Goal: Information Seeking & Learning: Learn about a topic

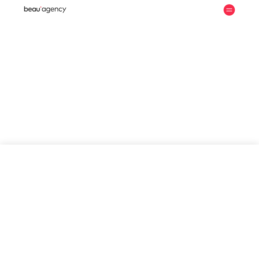
click at [232, 10] on div at bounding box center [228, 9] width 11 height 11
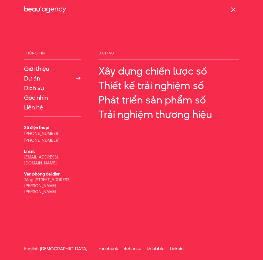
click at [33, 79] on link "Dự án" at bounding box center [52, 78] width 57 height 7
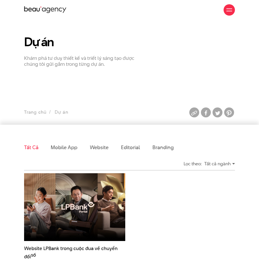
click at [102, 95] on section "Dự án Khám phá tư duy thiết kế và triết lý sáng tạo được chúng tôi gửi gắm tron…" at bounding box center [129, 72] width 259 height 105
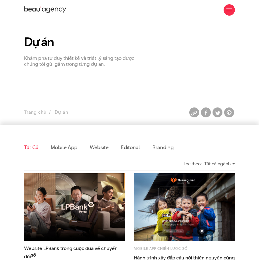
click at [236, 82] on section "Dự án Khám phá tư duy thiết kế và triết lý sáng tạo được chúng tôi gửi gắm tron…" at bounding box center [129, 72] width 259 height 105
click at [250, 73] on section "Dự án Khám phá tư duy thiết kế và triết lý sáng tạo được chúng tôi gửi gắm tron…" at bounding box center [129, 72] width 259 height 105
click at [104, 84] on section "Dự án Khám phá tư duy thiết kế và triết lý sáng tạo được chúng tôi gửi gắm tron…" at bounding box center [129, 72] width 259 height 105
click at [190, 87] on section "Dự án Khám phá tư duy thiết kế và triết lý sáng tạo được chúng tôi gửi gắm tron…" at bounding box center [129, 72] width 259 height 105
click at [240, 89] on section "Dự án Khám phá tư duy thiết kế và triết lý sáng tạo được chúng tôi gửi gắm tron…" at bounding box center [129, 72] width 259 height 105
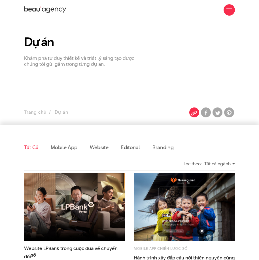
click at [190, 113] on img at bounding box center [194, 113] width 10 height 10
click at [177, 90] on section "Dự án Khám phá tư duy thiết kế và triết lý sáng tạo được chúng tôi gửi gắm tron…" at bounding box center [129, 72] width 259 height 105
click at [196, 115] on img at bounding box center [194, 113] width 10 height 10
click at [202, 114] on img at bounding box center [206, 113] width 10 height 10
click at [215, 54] on div "Dự án Khám phá tư duy thiết kế và triết lý sáng tạo được chúng tôi gửi gắm tron…" at bounding box center [129, 51] width 219 height 32
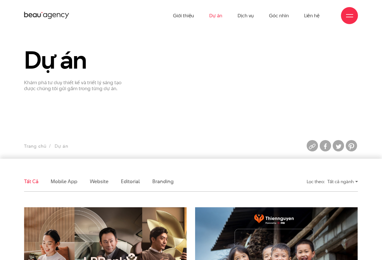
click at [258, 180] on div "Tất cả ngành" at bounding box center [342, 181] width 31 height 10
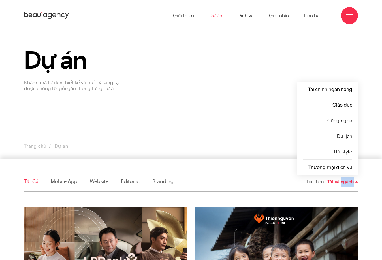
click at [258, 180] on div "Tất cả ngành" at bounding box center [342, 181] width 31 height 10
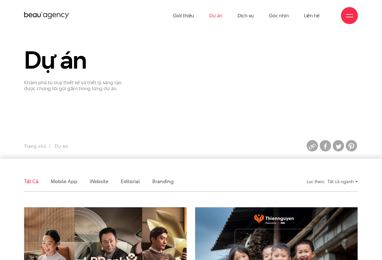
click at [258, 184] on div "Tất cả ngành" at bounding box center [342, 181] width 31 height 10
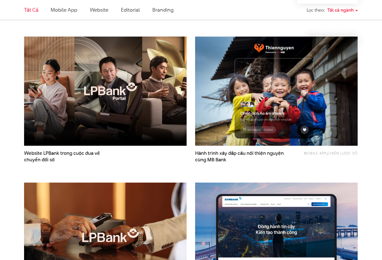
scroll to position [170, 0]
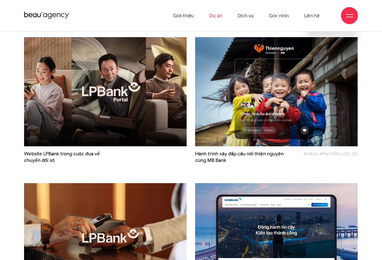
click at [85, 125] on img at bounding box center [105, 92] width 179 height 120
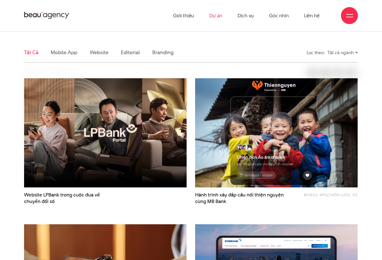
scroll to position [0, 0]
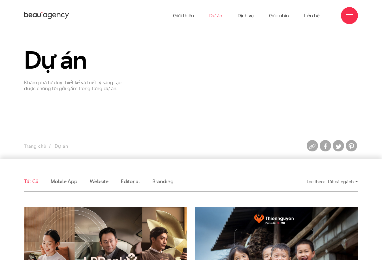
click at [258, 178] on div "Tất cả ngành" at bounding box center [342, 181] width 31 height 10
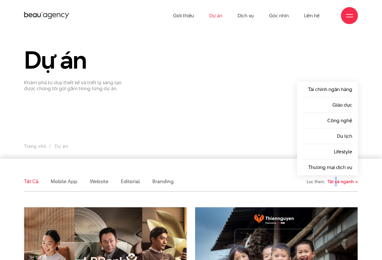
click at [258, 176] on div "Tất cả ngành" at bounding box center [342, 181] width 31 height 10
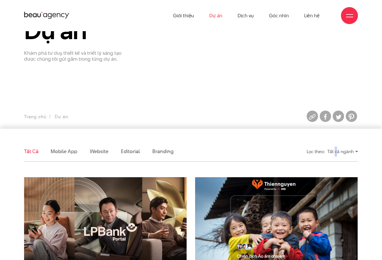
scroll to position [142, 0]
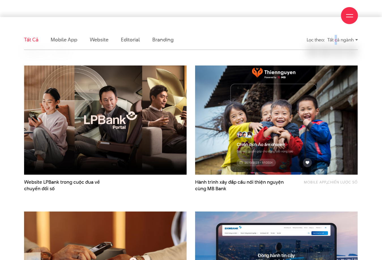
click at [222, 136] on img at bounding box center [276, 120] width 179 height 120
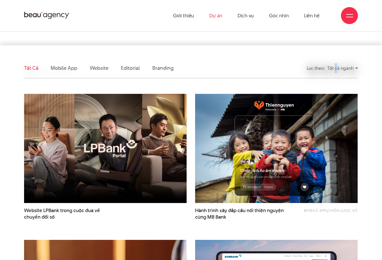
scroll to position [0, 0]
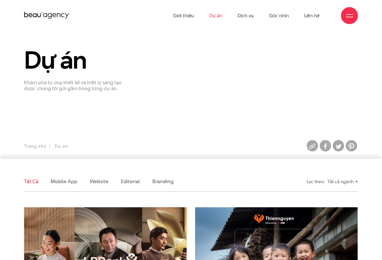
click at [258, 183] on div "Tất cả ngành" at bounding box center [342, 181] width 31 height 10
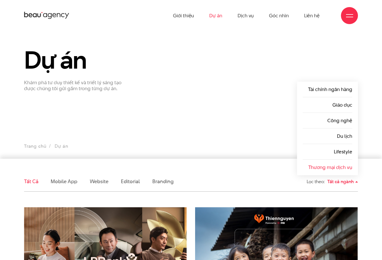
click at [258, 168] on link "Thương mại dịch vụ" at bounding box center [330, 167] width 44 height 7
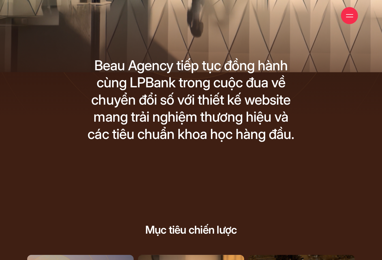
scroll to position [340, 0]
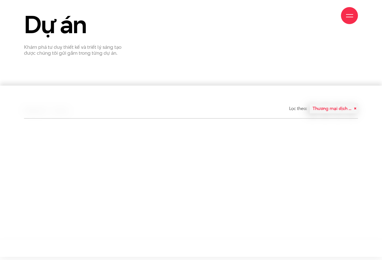
scroll to position [57, 0]
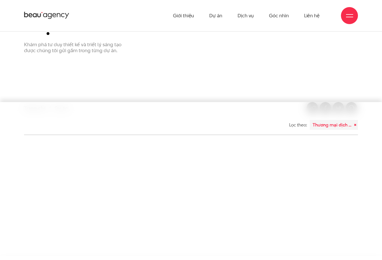
click at [335, 125] on div "Thương mại dịch vụ" at bounding box center [334, 125] width 48 height 10
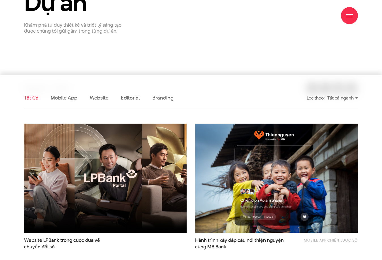
scroll to position [85, 0]
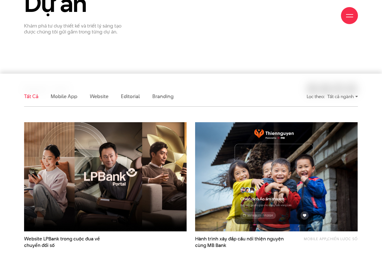
click at [355, 99] on div "Tất cả ngành" at bounding box center [342, 96] width 31 height 10
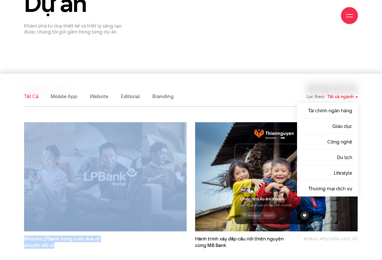
drag, startPoint x: 59, startPoint y: 249, endPoint x: 18, endPoint y: 237, distance: 42.2
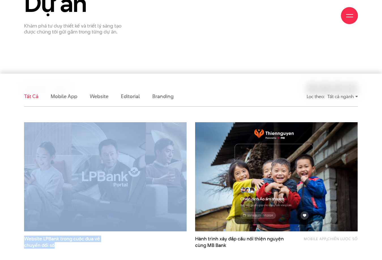
copy div "Website LPBank trong cuộc đua về chuyển đổi số"
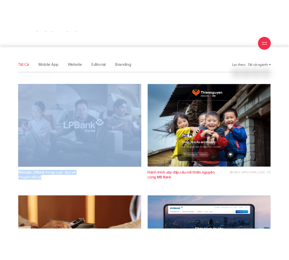
scroll to position [142, 0]
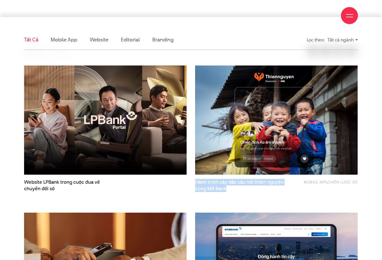
drag, startPoint x: 193, startPoint y: 180, endPoint x: 229, endPoint y: 187, distance: 36.3
click at [229, 187] on div "Mobile app , Chiến lược số Hành trình xây đắp cầu nối thiện nguyện cùng MB Bank" at bounding box center [276, 134] width 171 height 146
copy span "Hành trình xây đắp cầu nối thiện nguyện cùng MB Bank"
click at [194, 62] on div "Mobile app , Chiến lược số Hành trình xây đắp cầu nối thiện nguyện cùng MB Bank" at bounding box center [276, 134] width 171 height 146
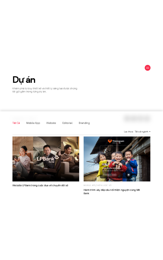
scroll to position [28, 0]
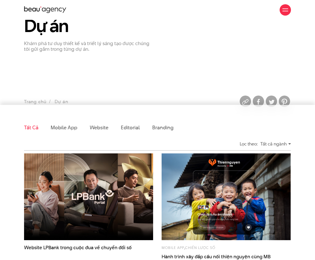
click at [221, 120] on ul "Tất cả Mobile app Website Editorial Branding" at bounding box center [157, 127] width 267 height 20
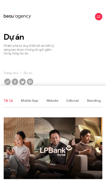
scroll to position [0, 0]
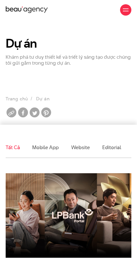
click at [79, 79] on section "Dự án Khám phá tư duy thiết kế và triết lý sáng tạo được chúng tôi gửi gắm tron…" at bounding box center [68, 72] width 137 height 105
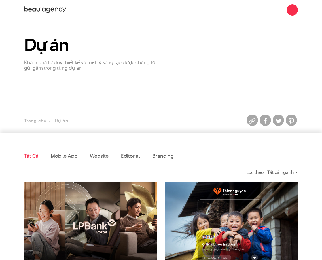
click at [233, 82] on section "Dự án Khám phá tư duy thiết kế và triết lý sáng tạo được chúng tôi gửi gắm tron…" at bounding box center [161, 76] width 322 height 113
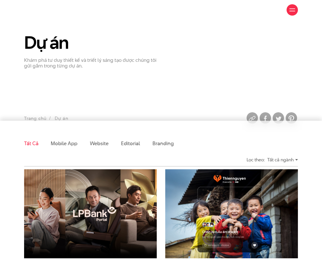
scroll to position [57, 0]
